Goal: Task Accomplishment & Management: Use online tool/utility

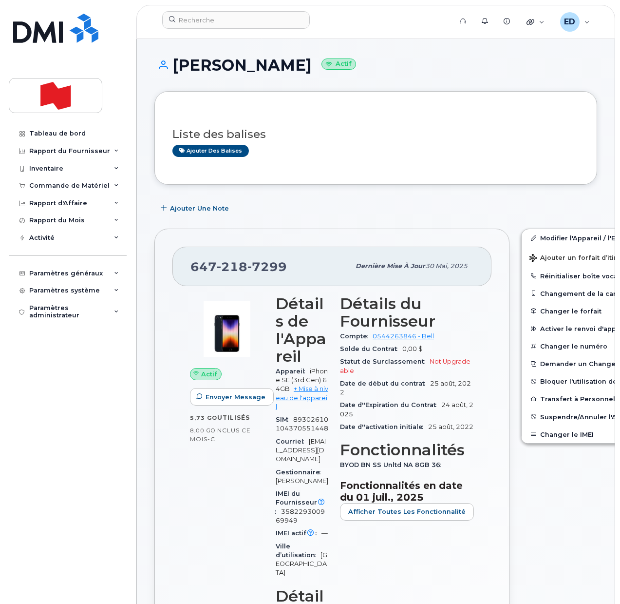
drag, startPoint x: 277, startPoint y: 208, endPoint x: 299, endPoint y: 172, distance: 41.8
click at [278, 207] on div "Ajouter une Note" at bounding box center [375, 208] width 443 height 18
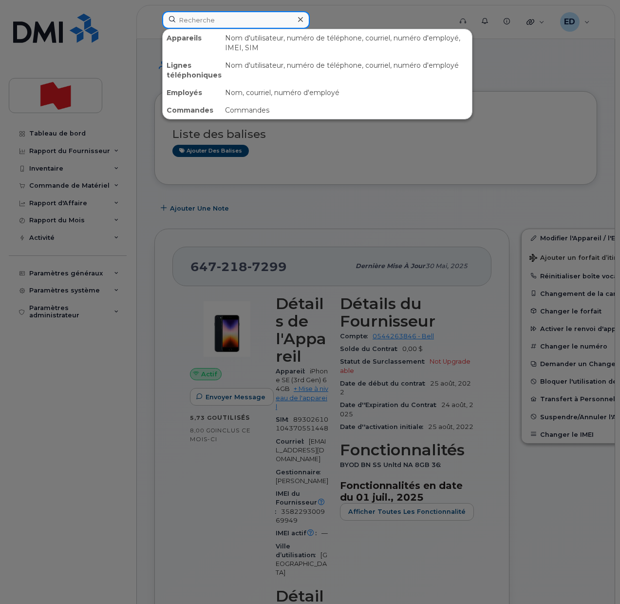
click at [202, 16] on input at bounding box center [236, 20] width 148 height 18
paste input "[PHONE_NUMBER]"
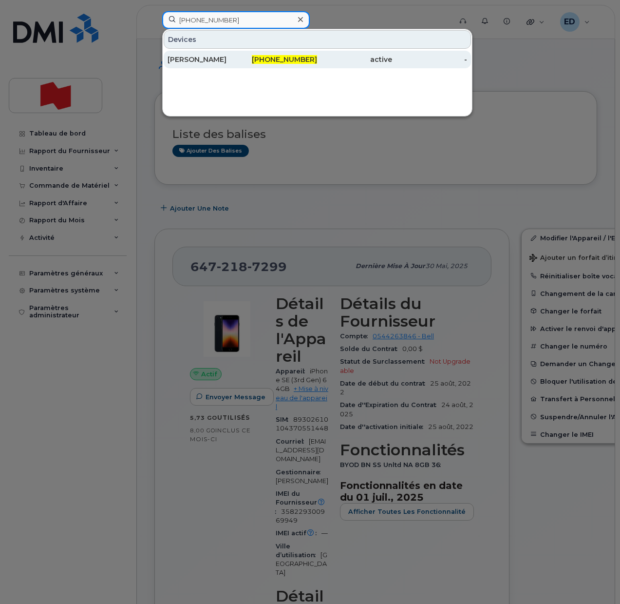
type input "[PHONE_NUMBER]"
click at [209, 57] on div "[PERSON_NAME]" at bounding box center [205, 60] width 75 height 10
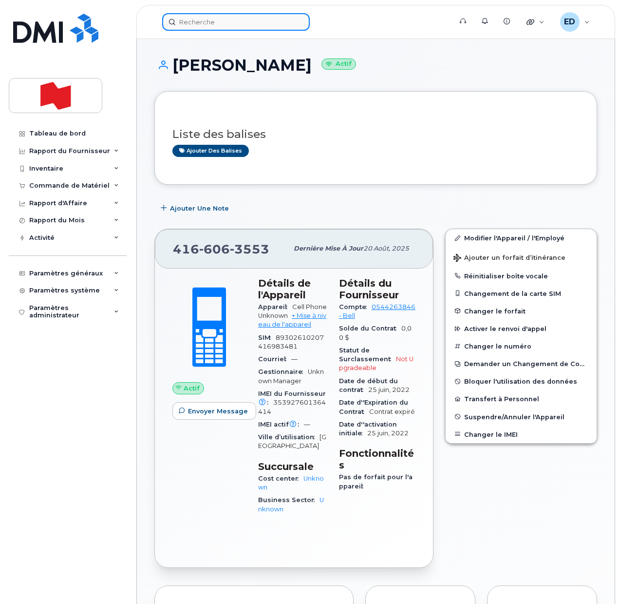
click at [216, 19] on input at bounding box center [236, 22] width 148 height 18
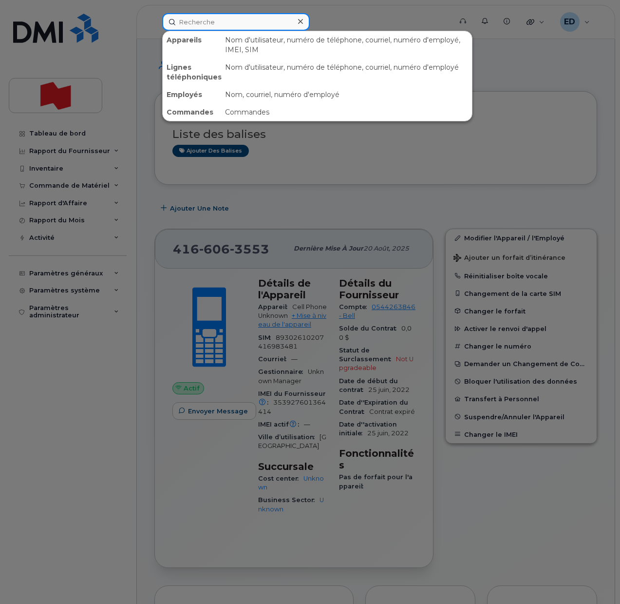
paste input "[PERSON_NAME]"
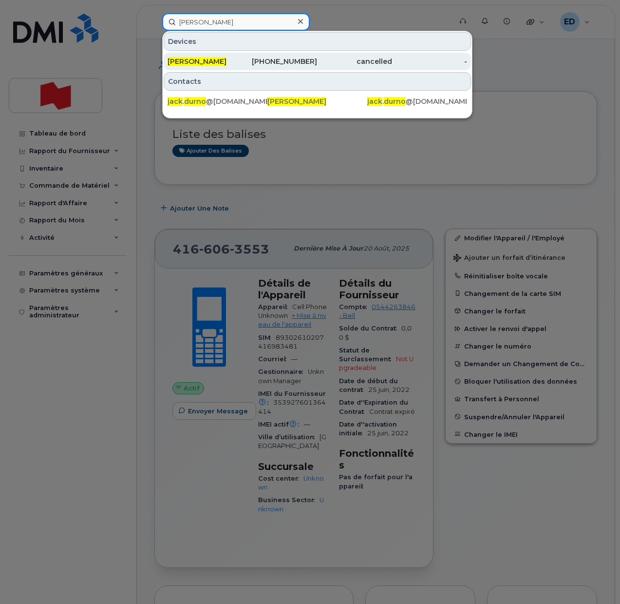
type input "Jack Durno"
click at [196, 61] on span "Jack Durno" at bounding box center [197, 61] width 59 height 9
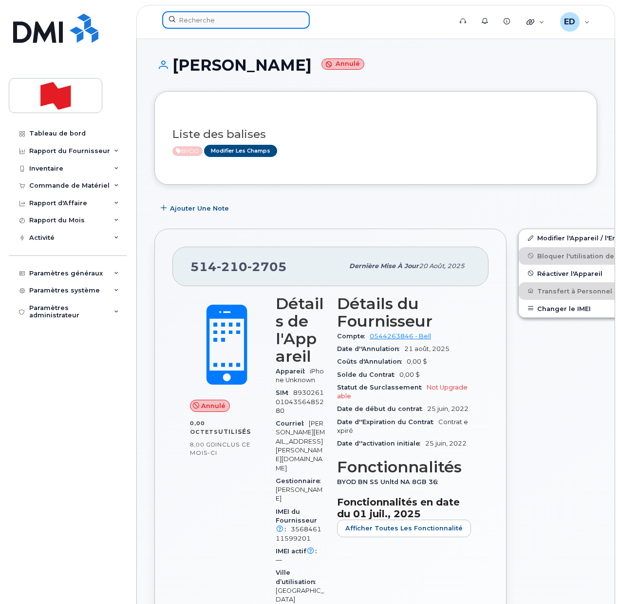
click at [217, 22] on input at bounding box center [236, 20] width 148 height 18
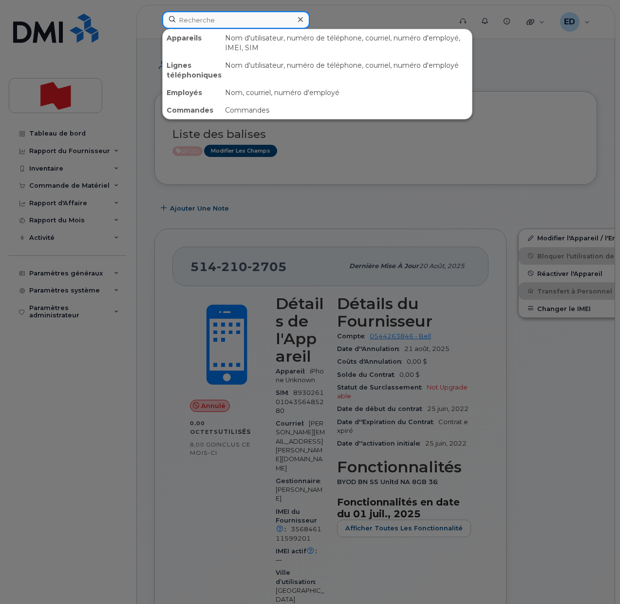
paste input "Cody Davies"
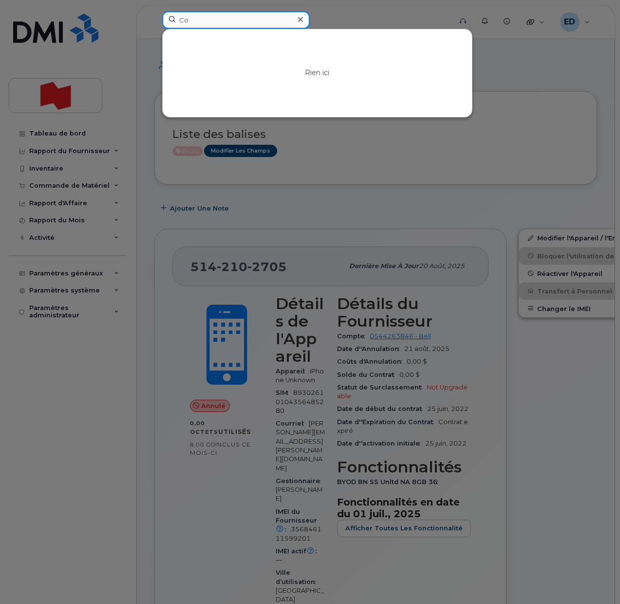
type input "C"
click at [450, 155] on div at bounding box center [310, 302] width 620 height 604
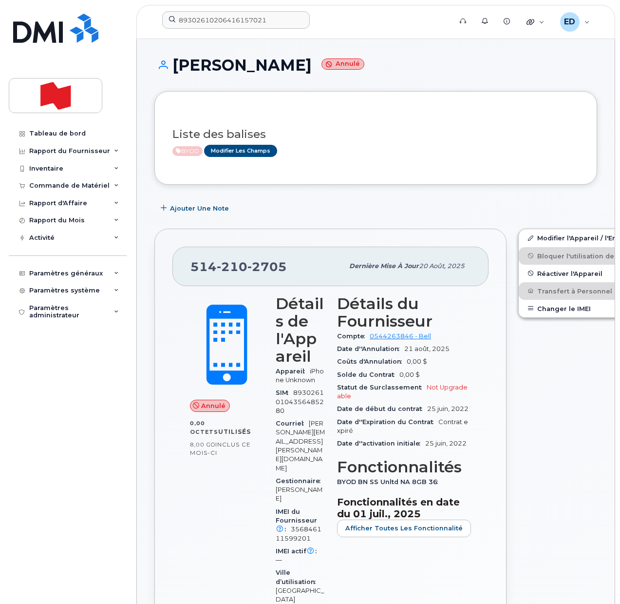
drag, startPoint x: 348, startPoint y: 126, endPoint x: 345, endPoint y: 168, distance: 42.5
click at [349, 126] on div "Liste des balises BYOD Modifier les Champs" at bounding box center [376, 138] width 407 height 38
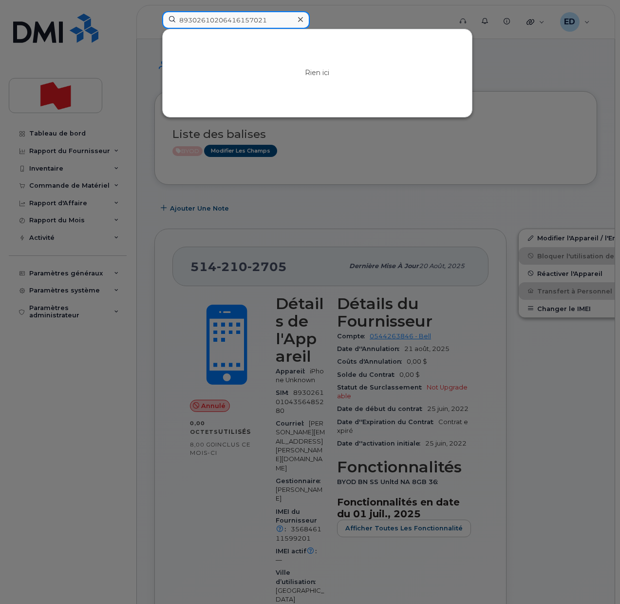
drag, startPoint x: 275, startPoint y: 20, endPoint x: 167, endPoint y: 29, distance: 108.5
click at [167, 29] on div "89302610206416157021 Rien ici" at bounding box center [303, 20] width 283 height 18
paste input "cody.davies@nbc.ca"
type input "cody.davies@nbc.ca"
click at [302, 16] on icon at bounding box center [300, 20] width 5 height 8
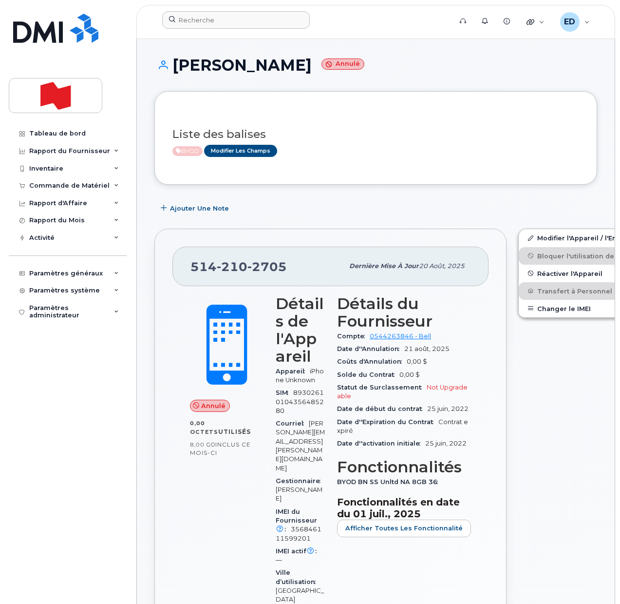
click at [403, 137] on h3 "Liste des balises" at bounding box center [376, 134] width 407 height 12
click at [213, 23] on input at bounding box center [236, 20] width 148 height 18
paste input "Alexandre Leveille"
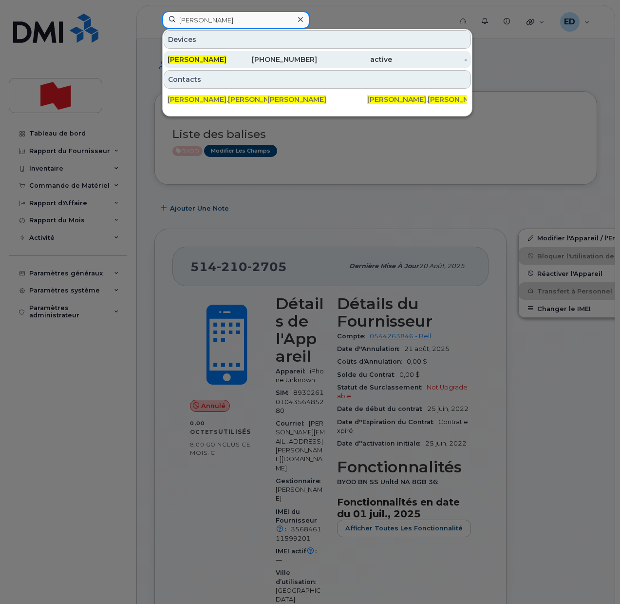
type input "Alexandre Leveille"
click at [243, 64] on div "Alexandre Leveille" at bounding box center [280, 60] width 75 height 18
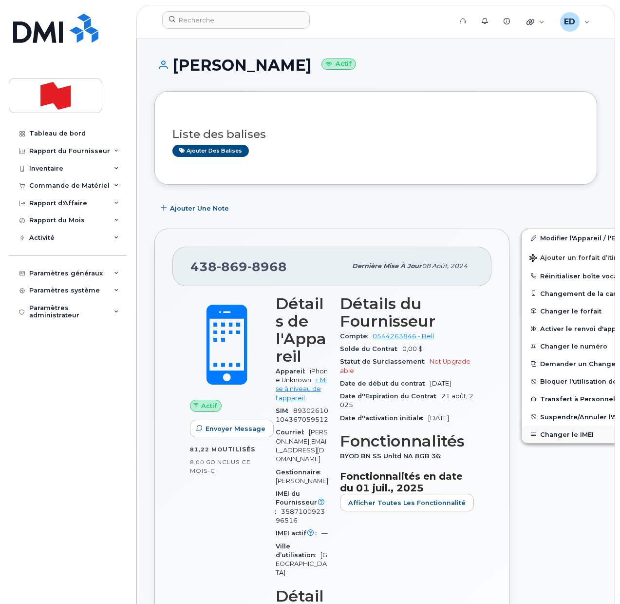
click at [547, 430] on button "Changer le IMEI" at bounding box center [597, 434] width 151 height 18
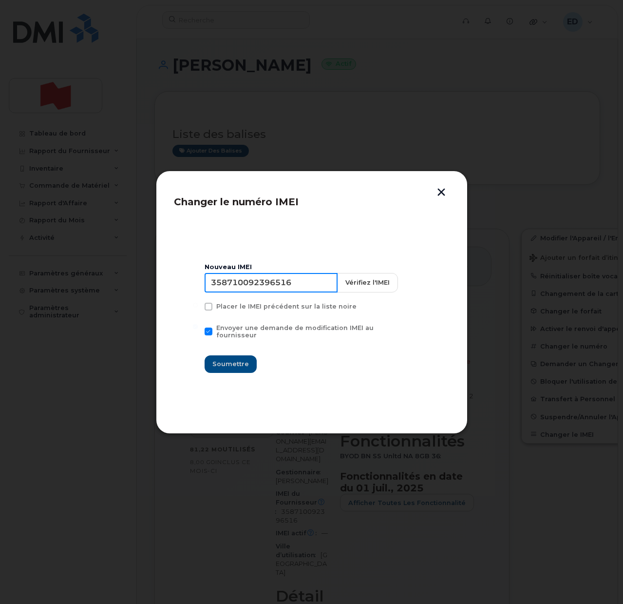
click at [276, 292] on input "358710092396516" at bounding box center [271, 282] width 133 height 19
click at [440, 187] on div "Changer le numéro IMEI Nouveau IMEI 358710092396516 Vérifiez l'IMEI Placer le I…" at bounding box center [312, 302] width 312 height 263
click at [441, 192] on button "button" at bounding box center [441, 193] width 15 height 10
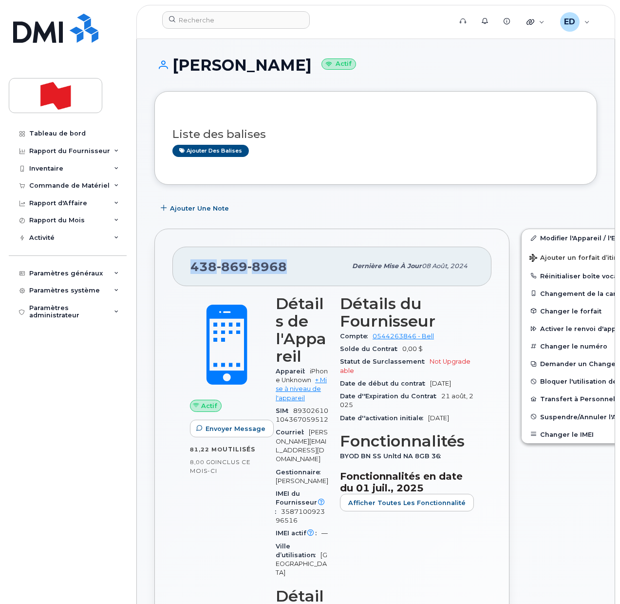
drag, startPoint x: 290, startPoint y: 269, endPoint x: 192, endPoint y: 276, distance: 98.2
click at [192, 276] on div "438 869 8968 Dernière mise à jour 08 août, 2024" at bounding box center [332, 266] width 319 height 39
copy span "438 869 8968"
click at [563, 434] on button "Changer le IMEI" at bounding box center [597, 434] width 151 height 18
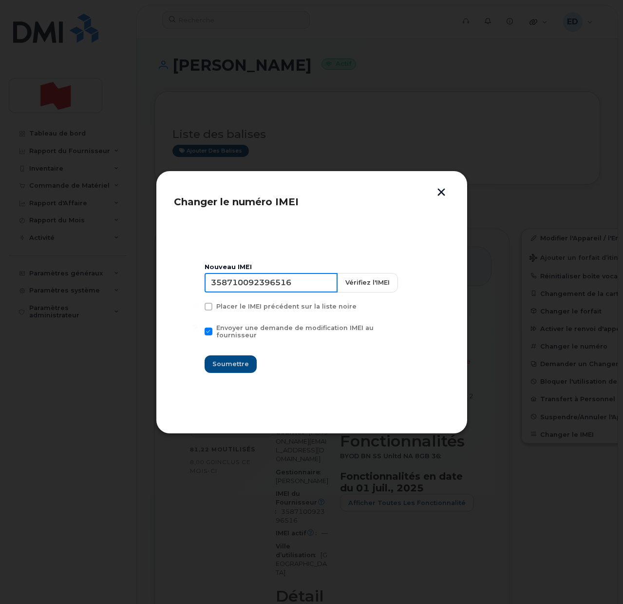
click at [277, 288] on input "358710092396516" at bounding box center [271, 282] width 133 height 19
type input "353927601174169"
click at [228, 361] on span "Soumettre" at bounding box center [230, 363] width 37 height 9
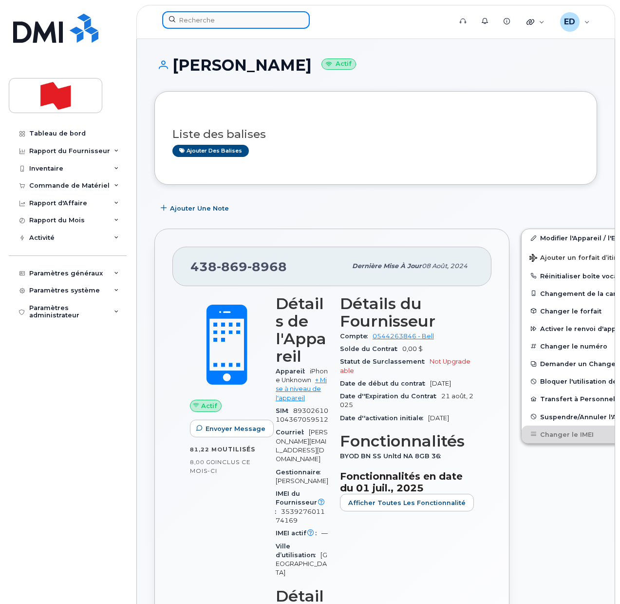
click at [221, 18] on input at bounding box center [236, 20] width 148 height 18
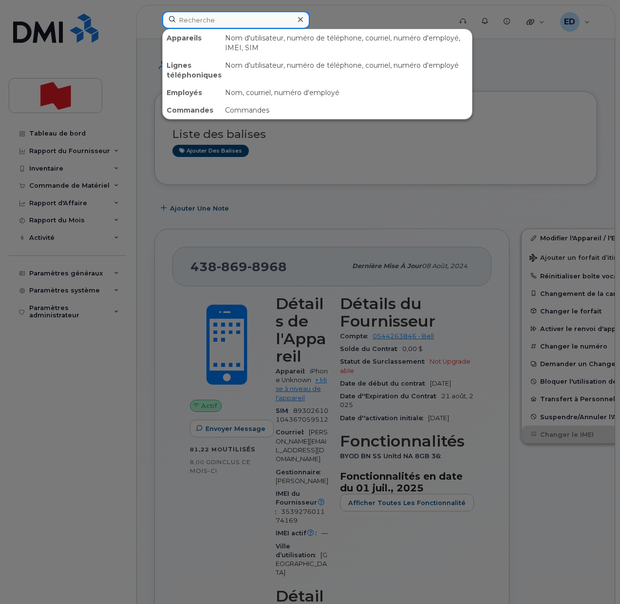
paste input "403-396-3003"
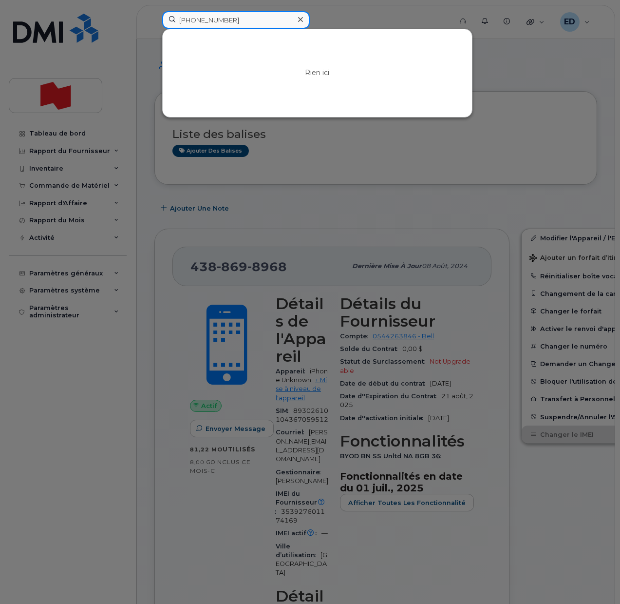
click at [197, 20] on input "403-396-3003" at bounding box center [236, 20] width 148 height 18
type input "4033963003"
click at [508, 96] on div at bounding box center [310, 302] width 620 height 604
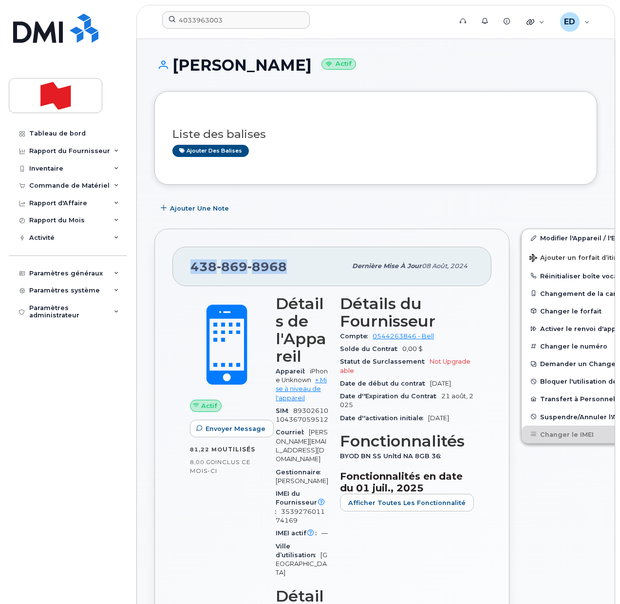
drag, startPoint x: 288, startPoint y: 271, endPoint x: 192, endPoint y: 270, distance: 96.0
click at [192, 270] on div "438 869 8968" at bounding box center [269, 266] width 156 height 20
copy span "438 869 8968"
click at [270, 112] on div "Liste des balises Ajouter des balises" at bounding box center [376, 138] width 407 height 58
